Goal: Task Accomplishment & Management: Use online tool/utility

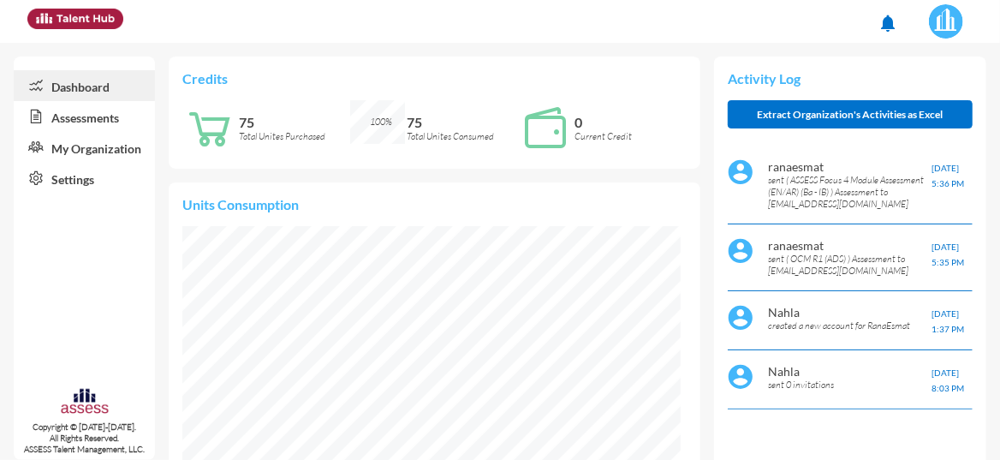
scroll to position [110, 222]
click at [87, 122] on link "Assessments" at bounding box center [84, 116] width 141 height 31
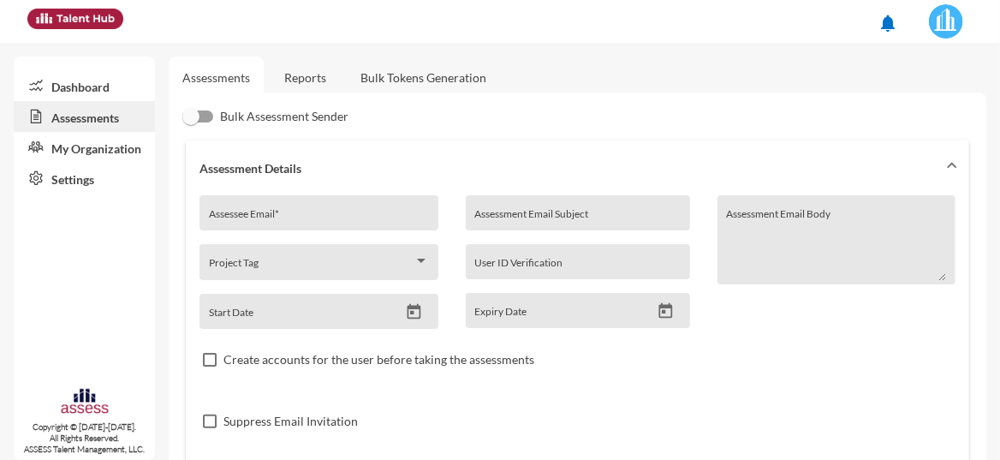
click at [49, 80] on icon at bounding box center [33, 85] width 38 height 17
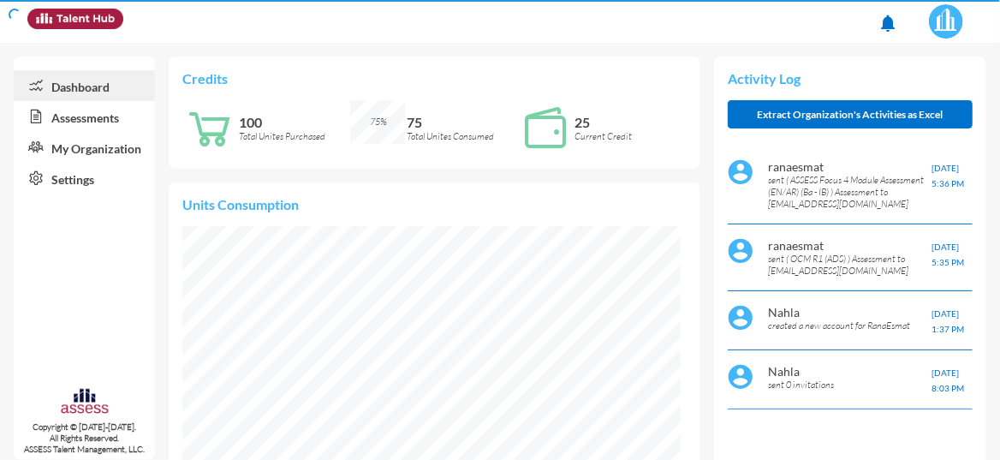
scroll to position [110, 235]
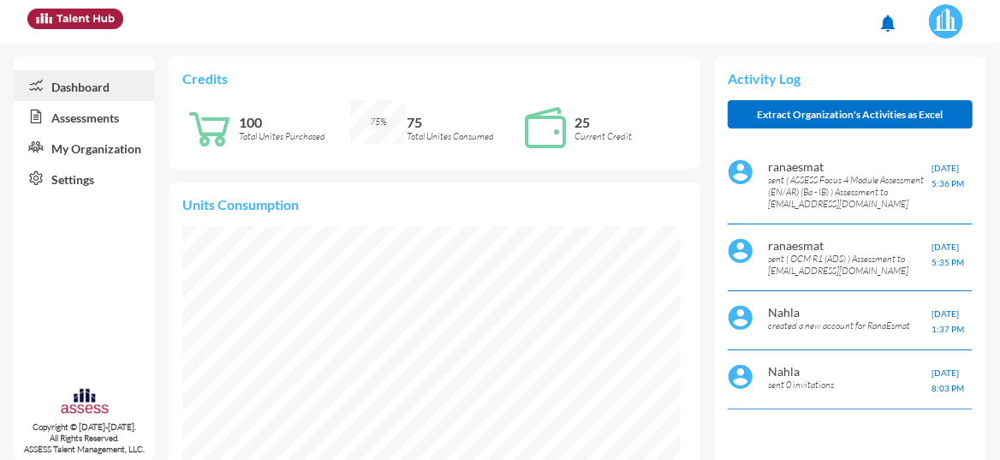
click at [50, 115] on icon at bounding box center [33, 116] width 38 height 17
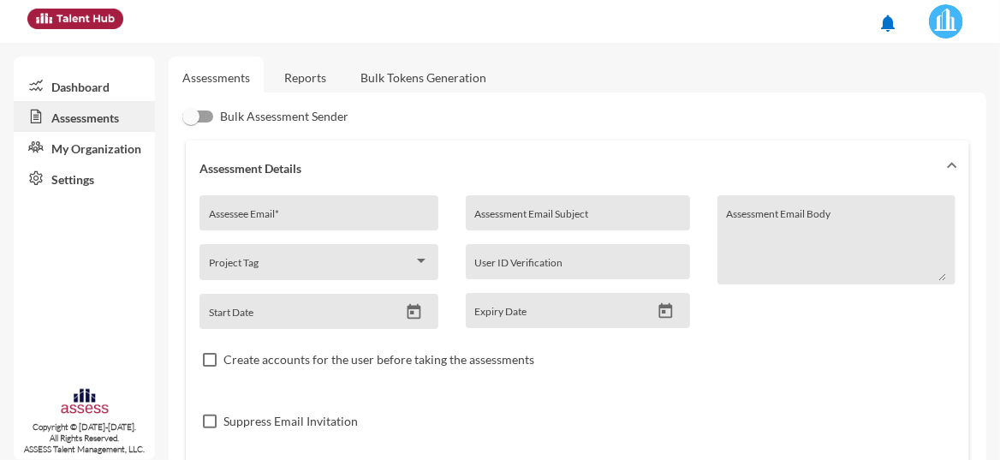
click at [61, 81] on link "Dashboard" at bounding box center [84, 85] width 141 height 31
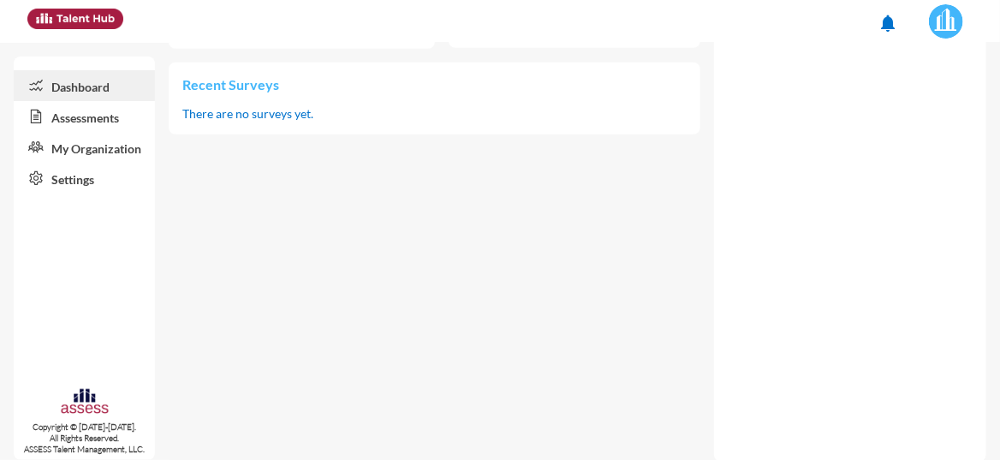
scroll to position [608, 0]
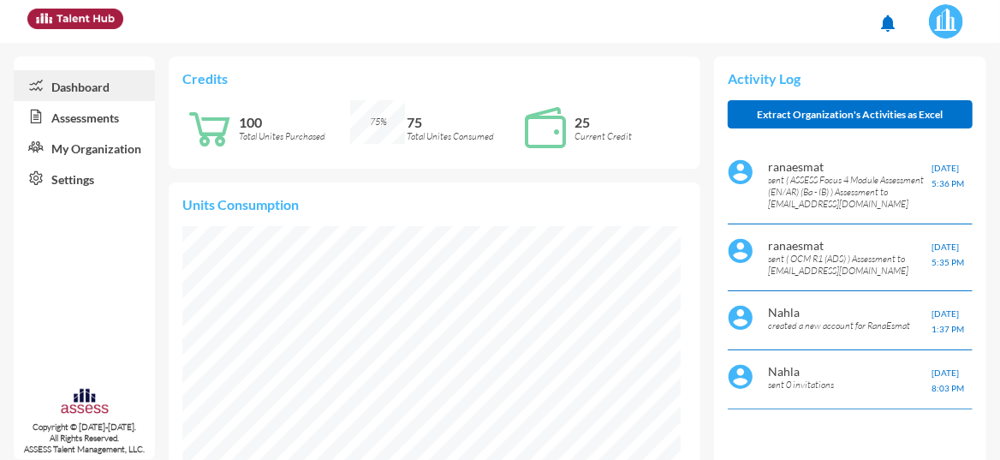
click at [90, 112] on link "Assessments" at bounding box center [84, 116] width 141 height 31
